Goal: Task Accomplishment & Management: Use online tool/utility

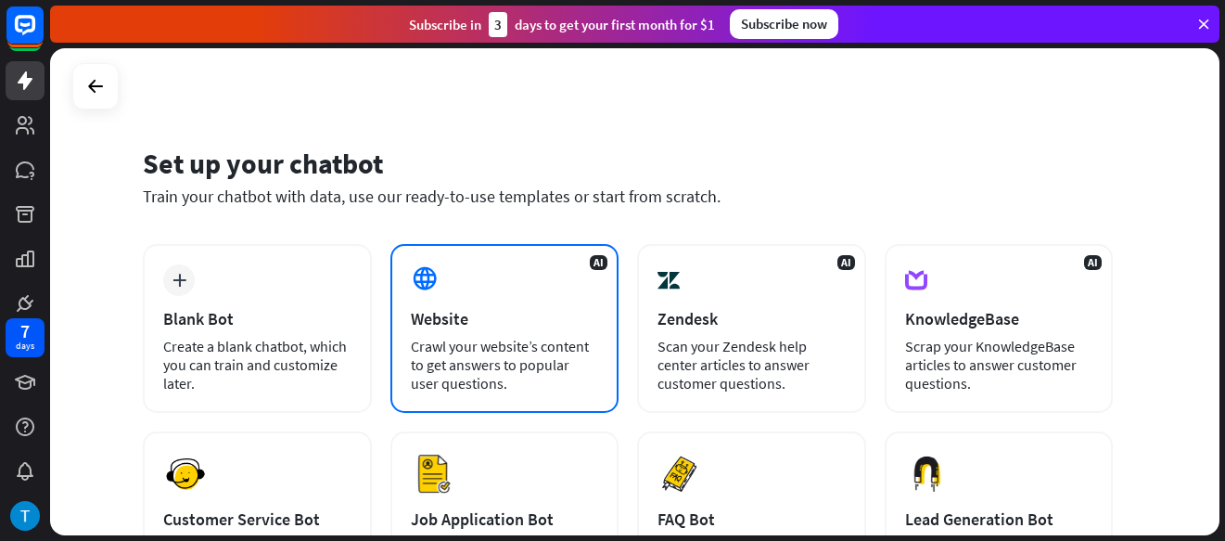
click at [443, 348] on div "Crawl your website’s content to get answers to popular user questions." at bounding box center [505, 365] width 188 height 56
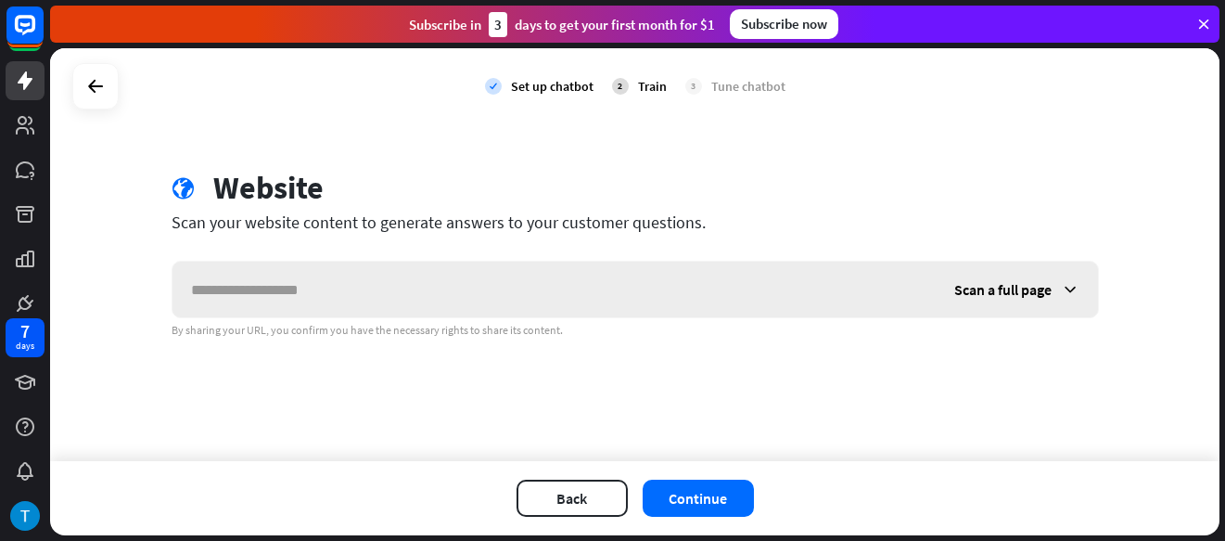
click at [409, 286] on input "text" at bounding box center [553, 289] width 763 height 56
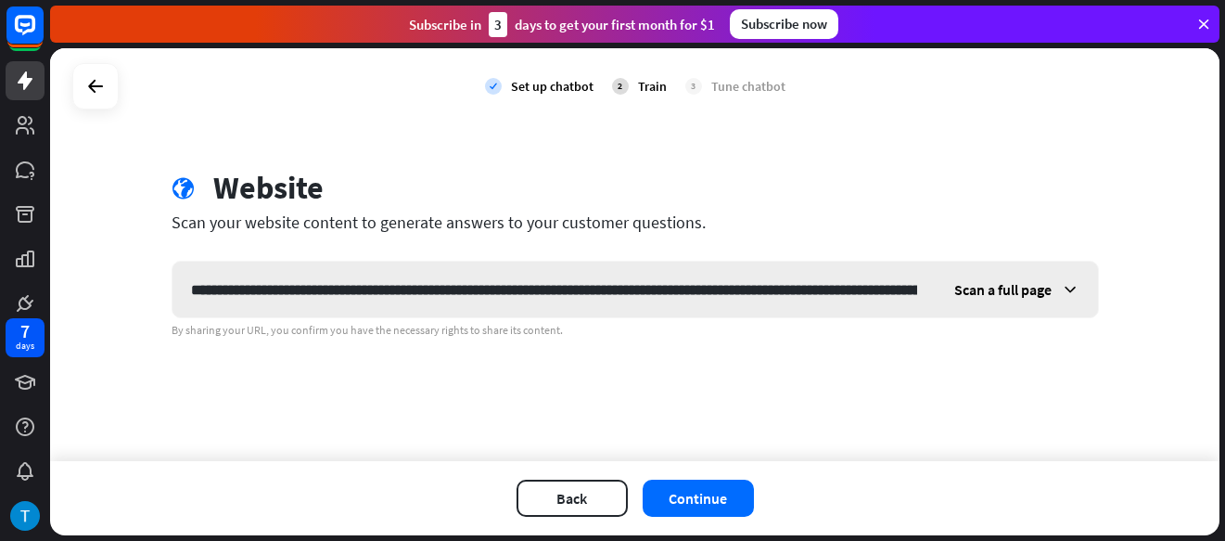
scroll to position [0, 525]
type input "**********"
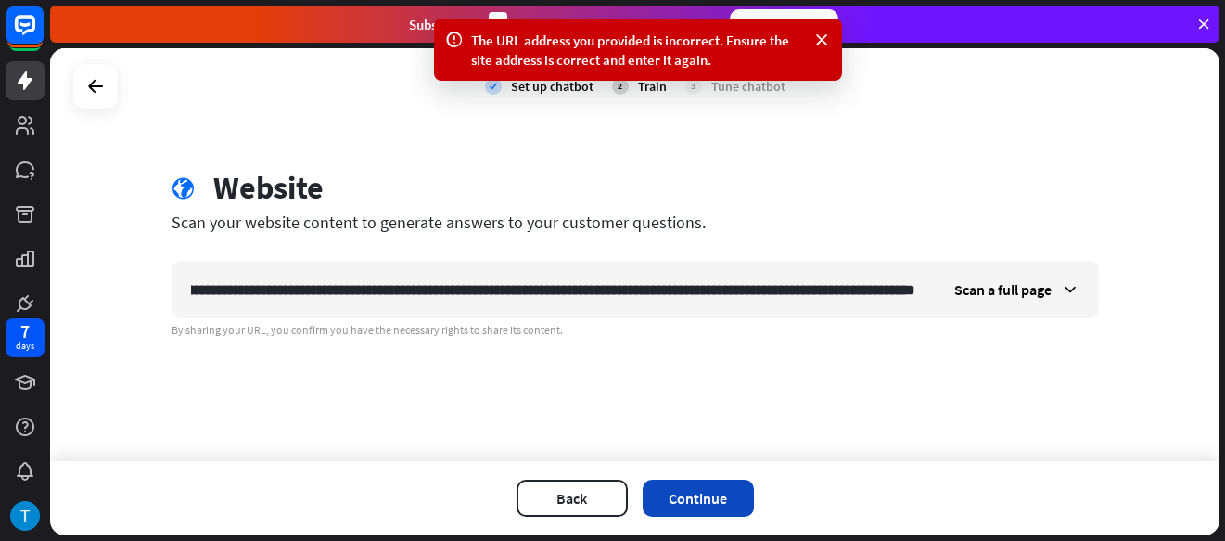
scroll to position [0, 0]
click at [682, 495] on button "Continue" at bounding box center [698, 497] width 111 height 37
click at [102, 71] on div at bounding box center [95, 86] width 35 height 35
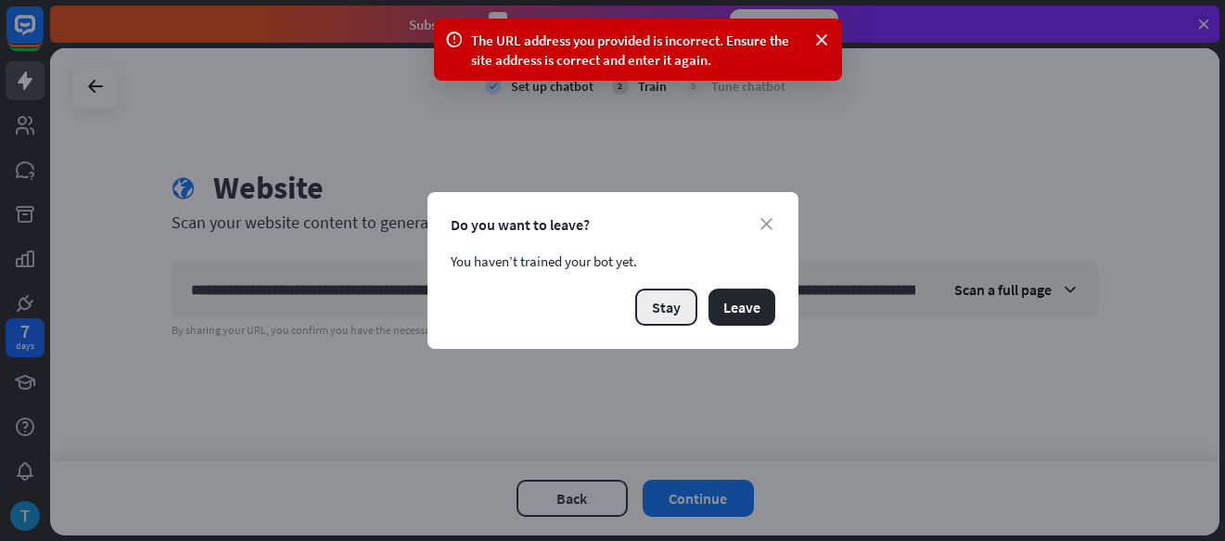
click at [670, 317] on button "Stay" at bounding box center [666, 306] width 62 height 37
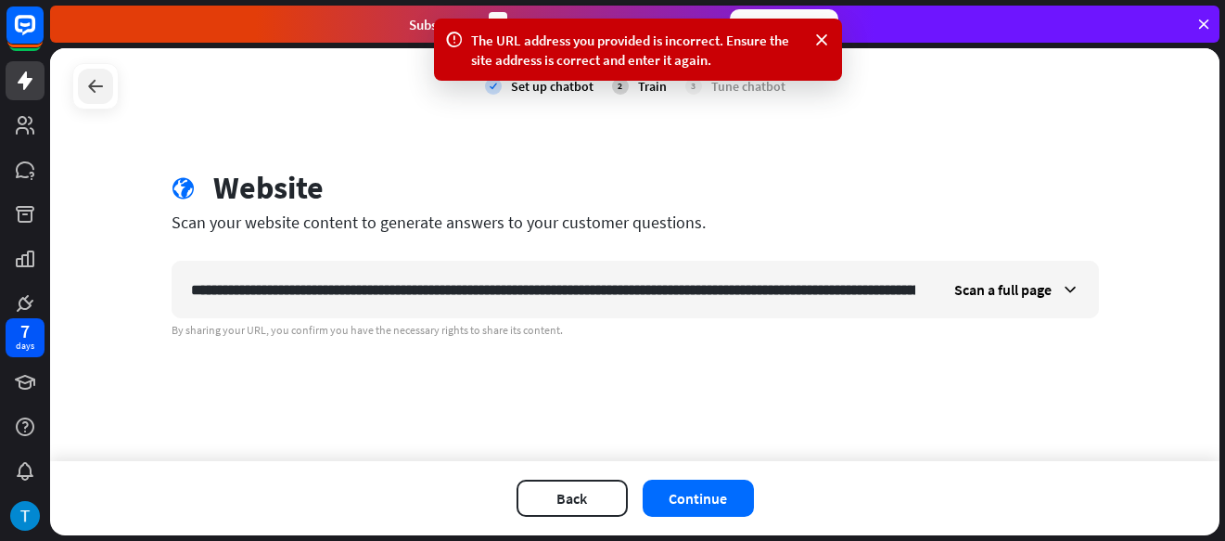
click at [98, 71] on div at bounding box center [95, 86] width 35 height 35
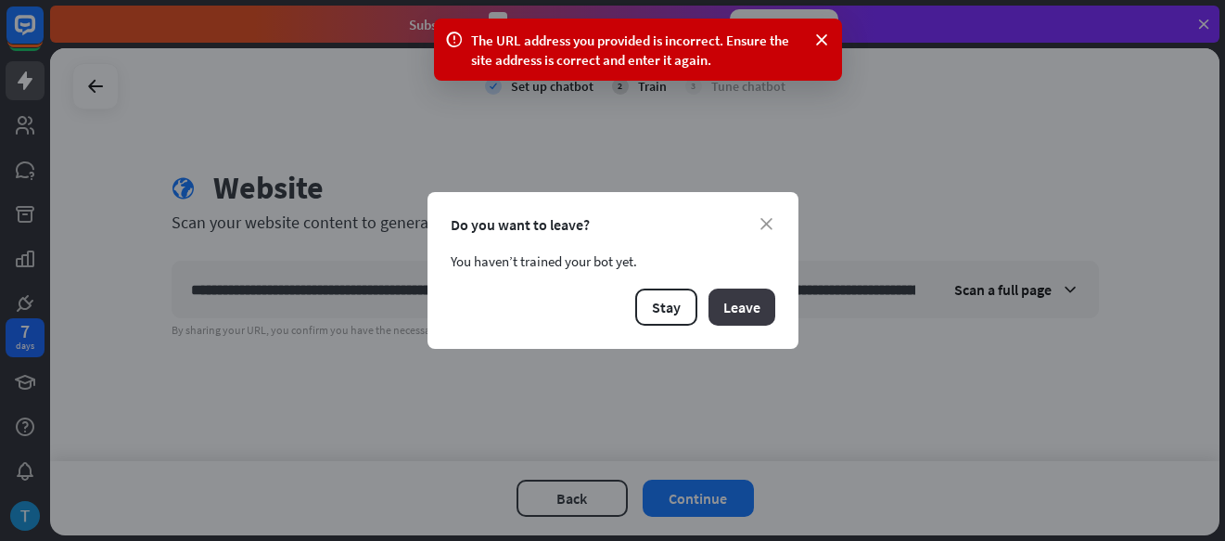
click at [737, 315] on button "Leave" at bounding box center [741, 306] width 67 height 37
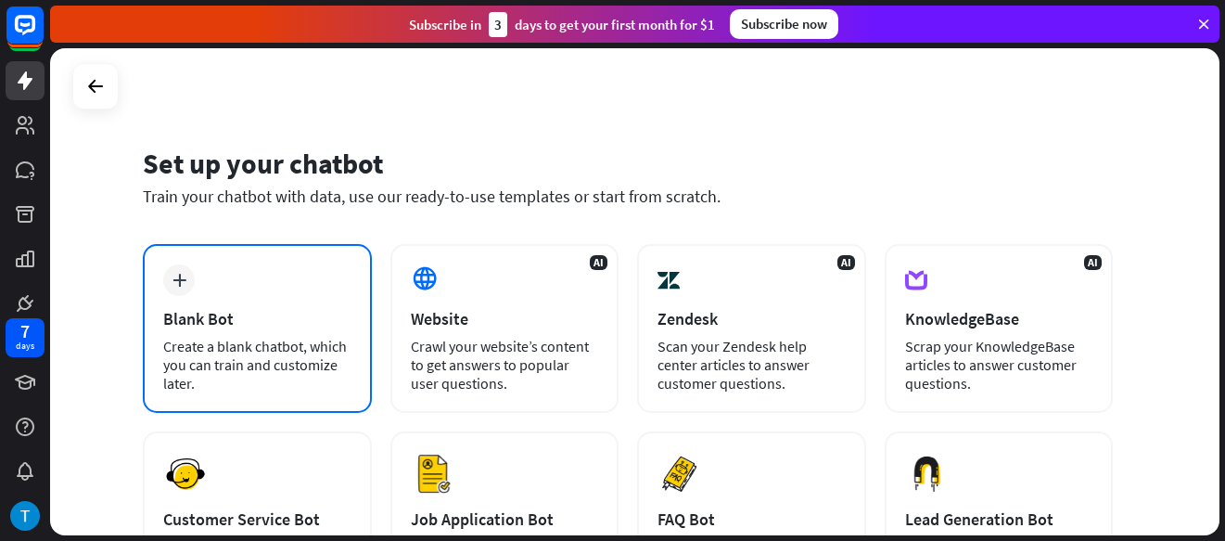
click at [316, 371] on div "Create a blank chatbot, which you can train and customize later." at bounding box center [257, 365] width 188 height 56
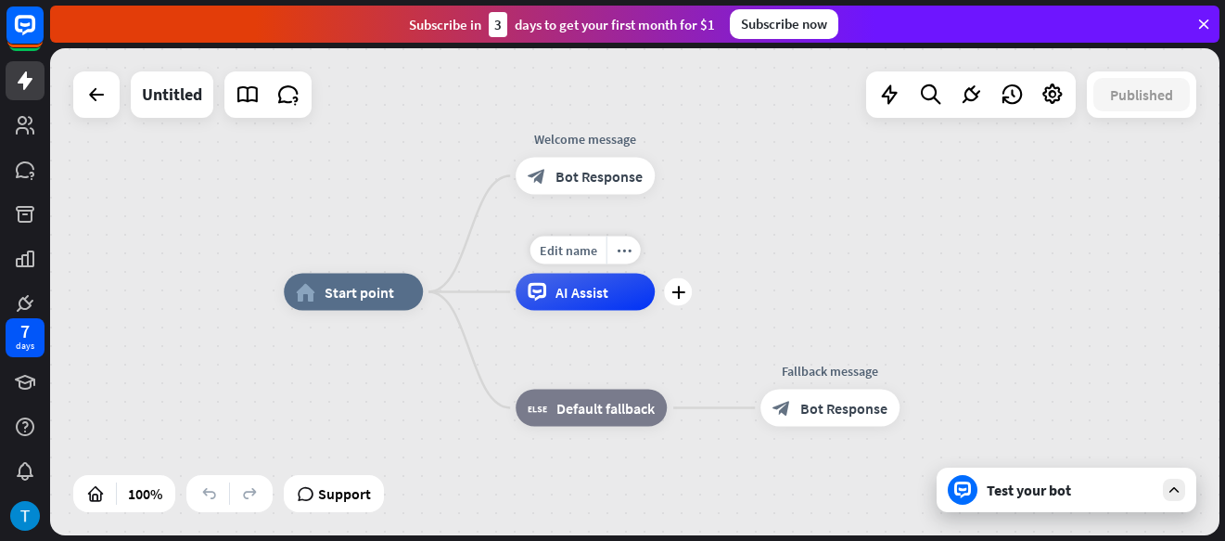
click at [593, 305] on div "AI Assist" at bounding box center [585, 292] width 139 height 37
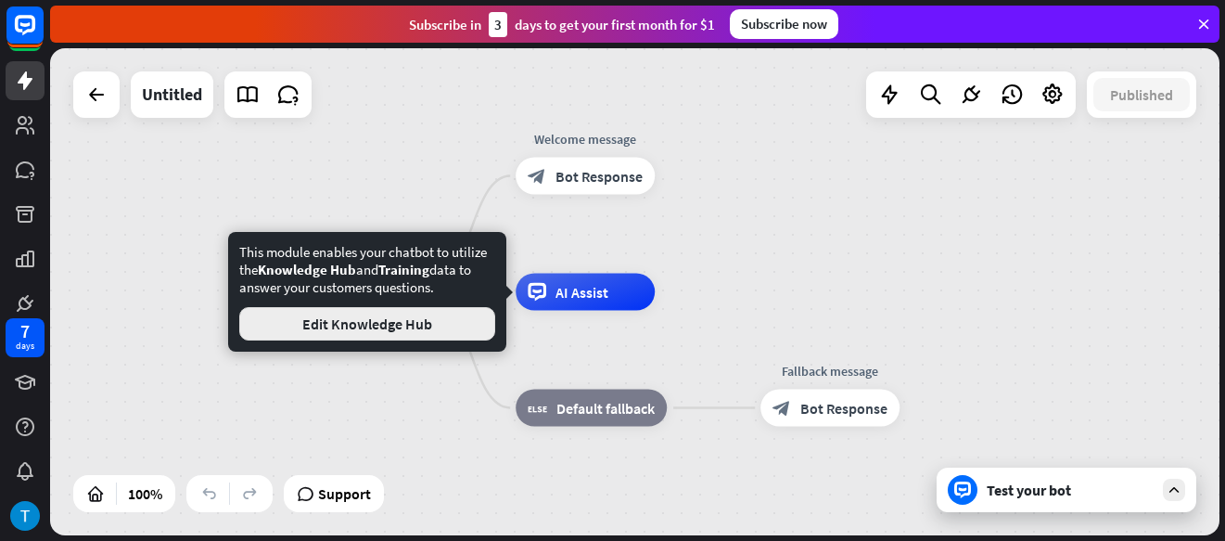
click at [431, 311] on button "Edit Knowledge Hub" at bounding box center [367, 323] width 256 height 33
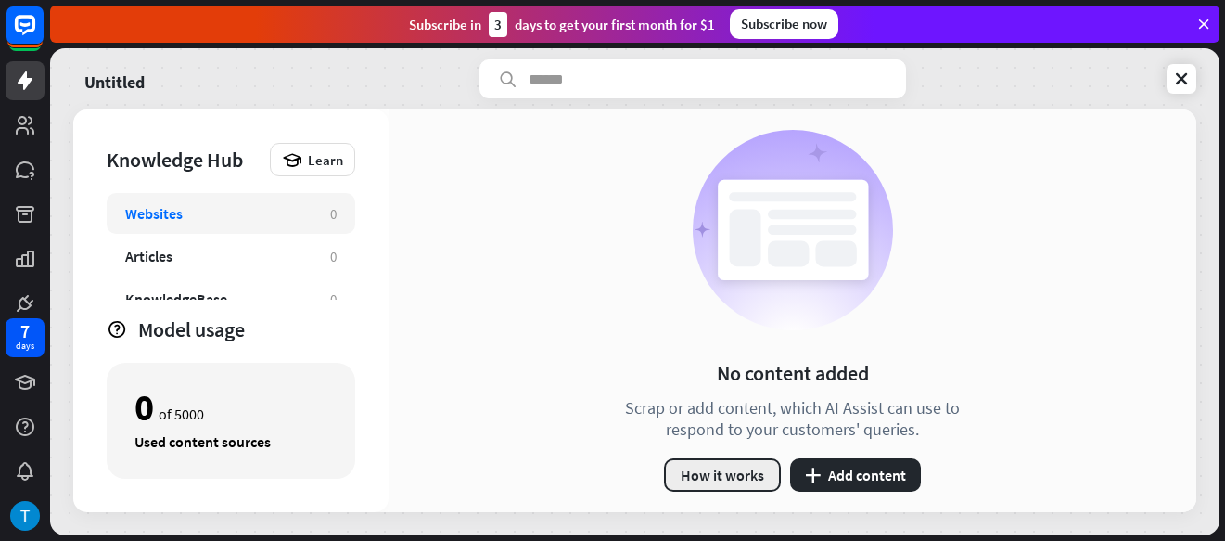
click at [744, 478] on button "How it works" at bounding box center [722, 474] width 117 height 33
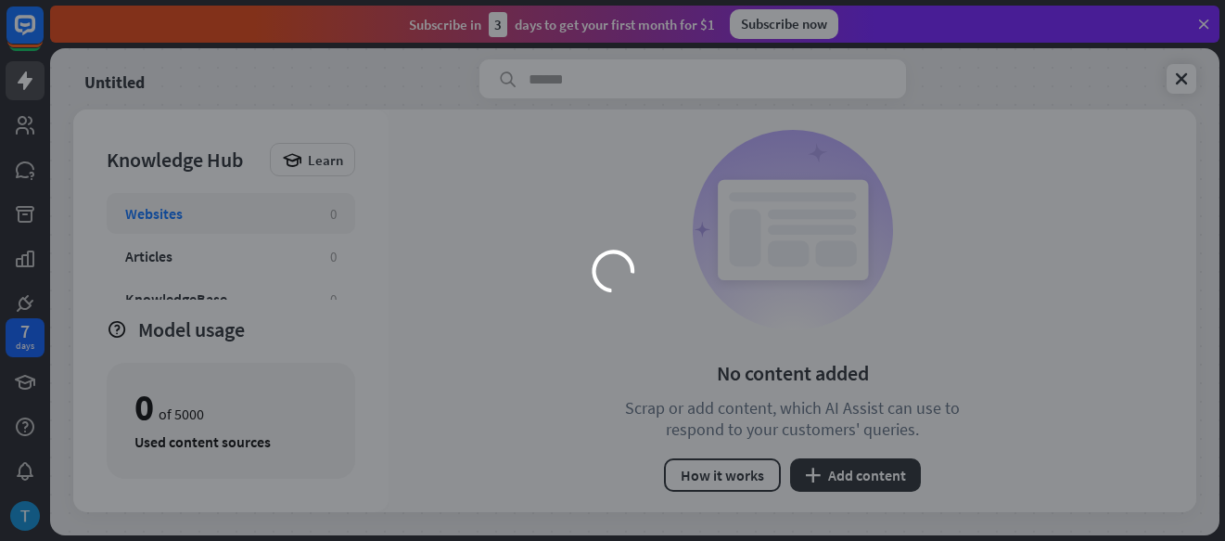
click at [489, 442] on div "loader" at bounding box center [613, 270] width 742 height 417
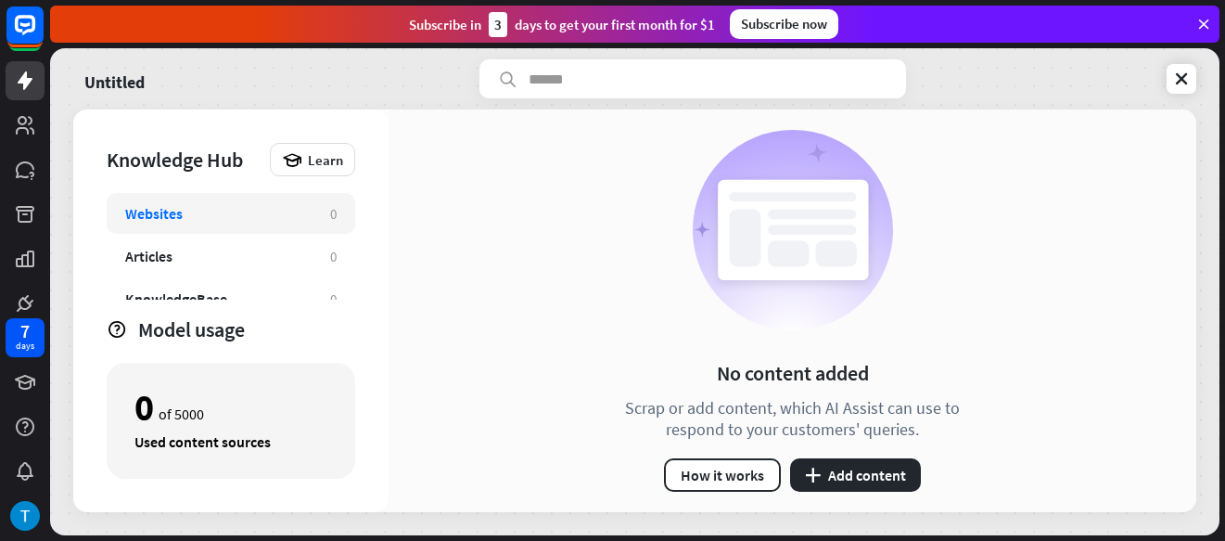
click at [975, 49] on div "close" at bounding box center [612, 270] width 1225 height 541
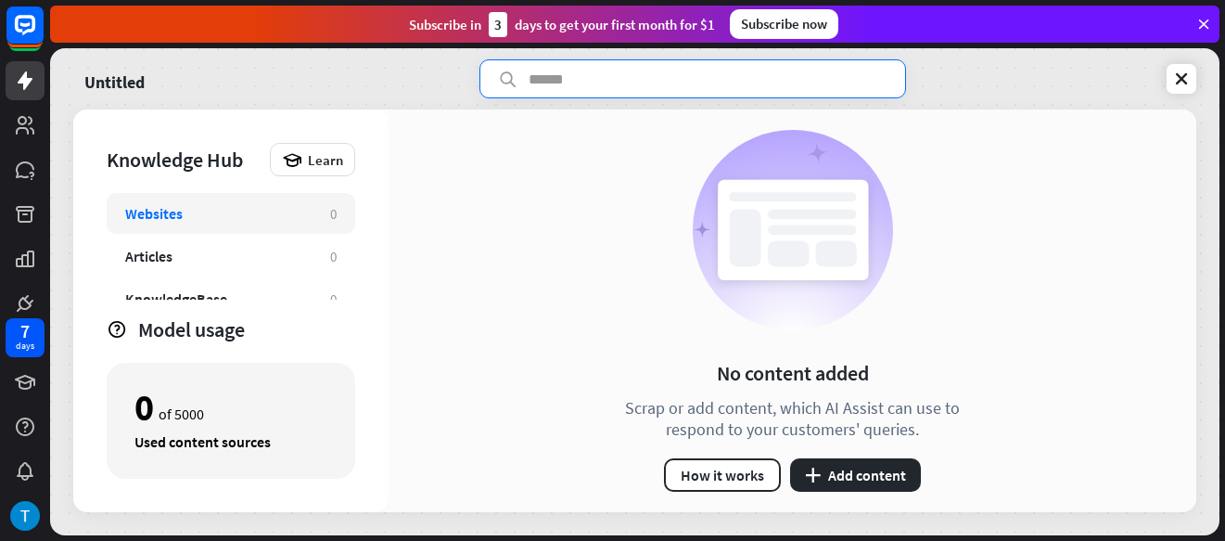
click at [628, 74] on input "text" at bounding box center [692, 78] width 427 height 39
type input "**********"
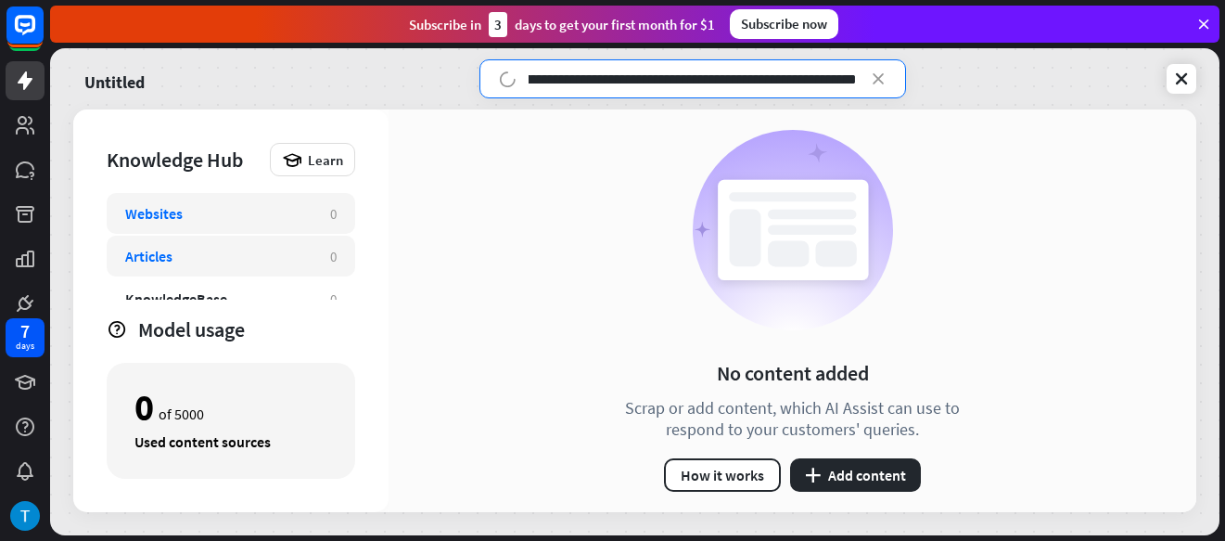
scroll to position [0, 0]
click at [270, 274] on div "Articles 0" at bounding box center [231, 256] width 248 height 41
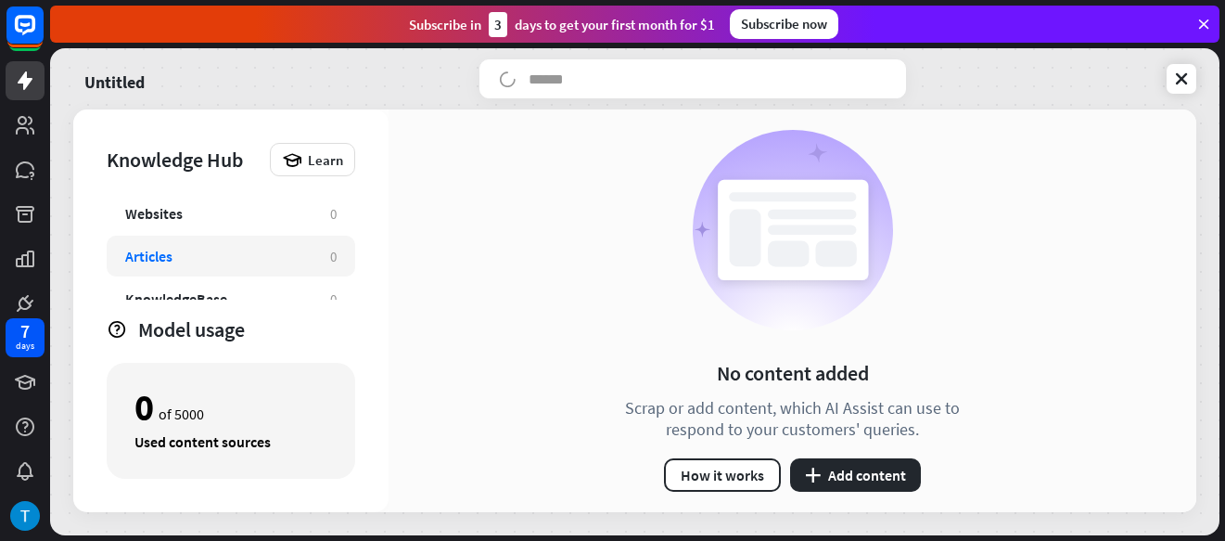
scroll to position [105, 0]
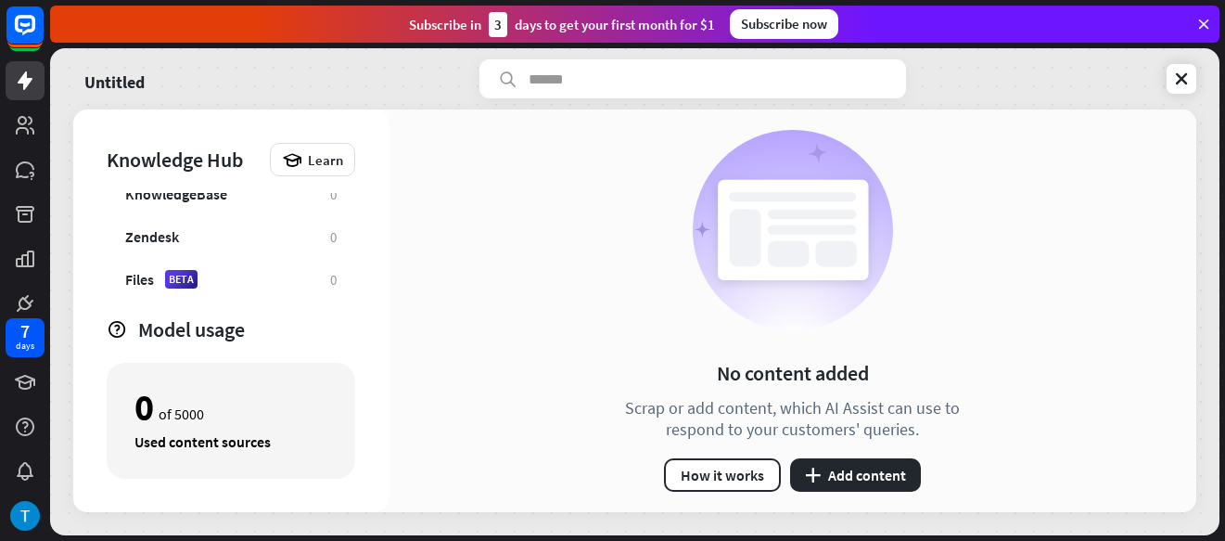
type input "**********"
